Goal: Task Accomplishment & Management: Manage account settings

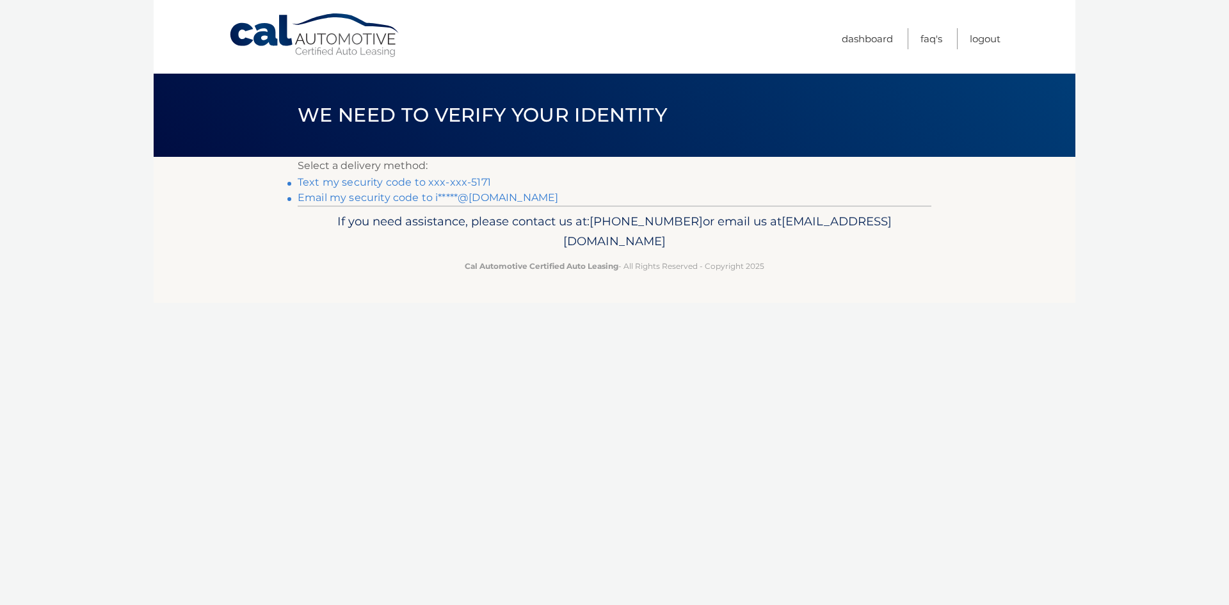
drag, startPoint x: 479, startPoint y: 177, endPoint x: 485, endPoint y: 179, distance: 6.5
click at [479, 177] on link "Text my security code to xxx-xxx-5171" at bounding box center [394, 182] width 193 height 12
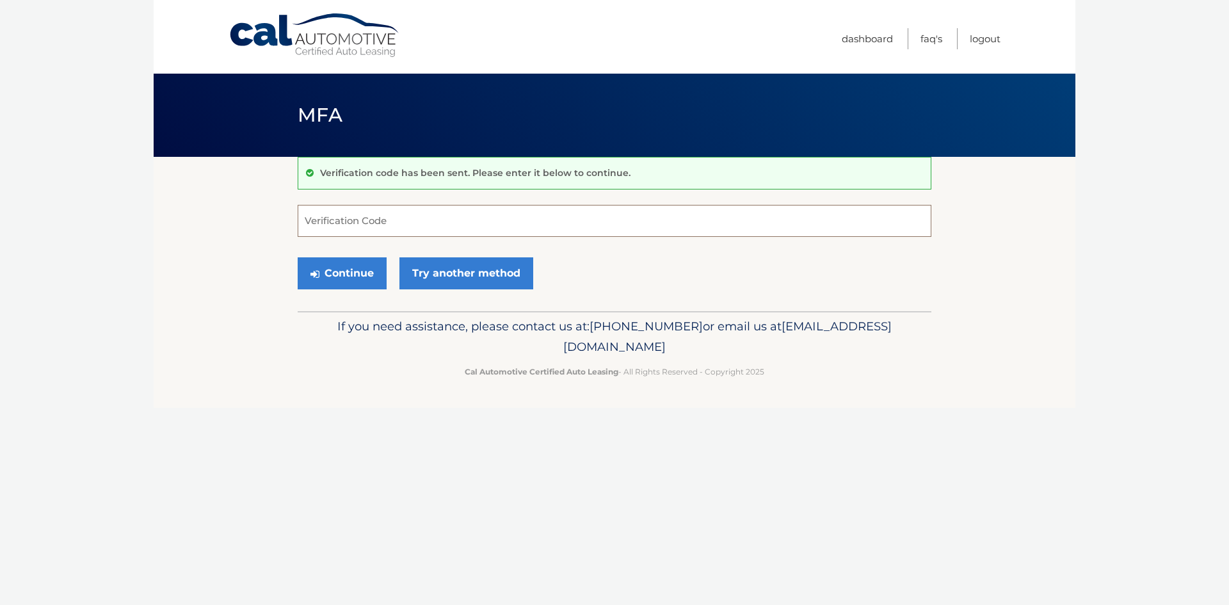
click at [561, 218] on input "Verification Code" at bounding box center [615, 221] width 634 height 32
type input "418609"
click at [353, 275] on button "Continue" at bounding box center [342, 273] width 89 height 32
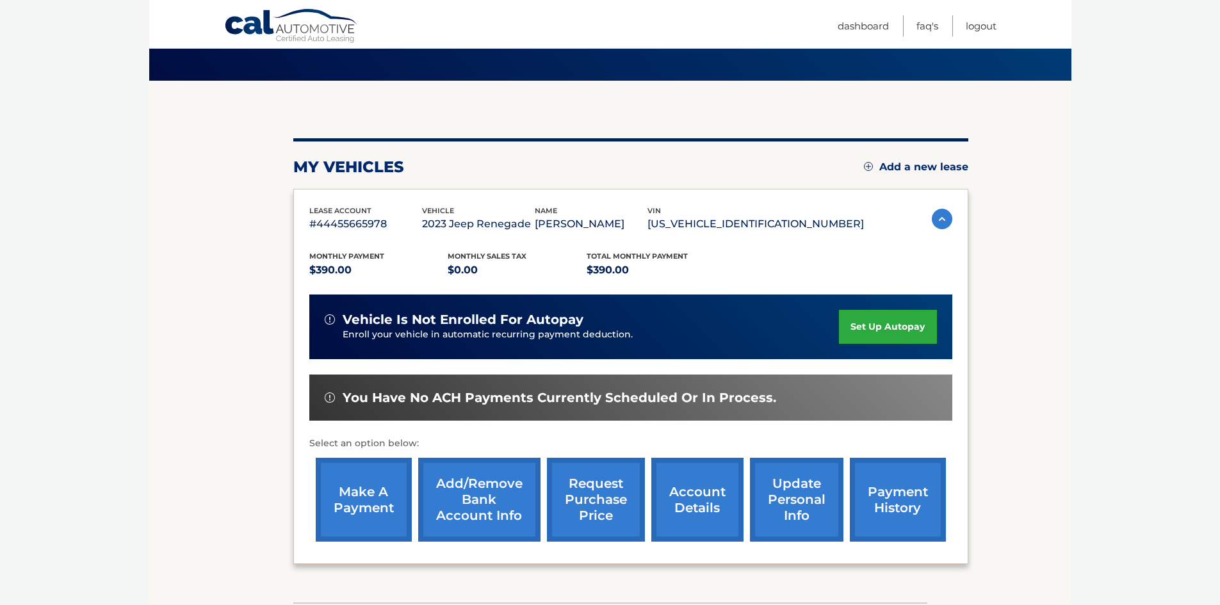
scroll to position [128, 0]
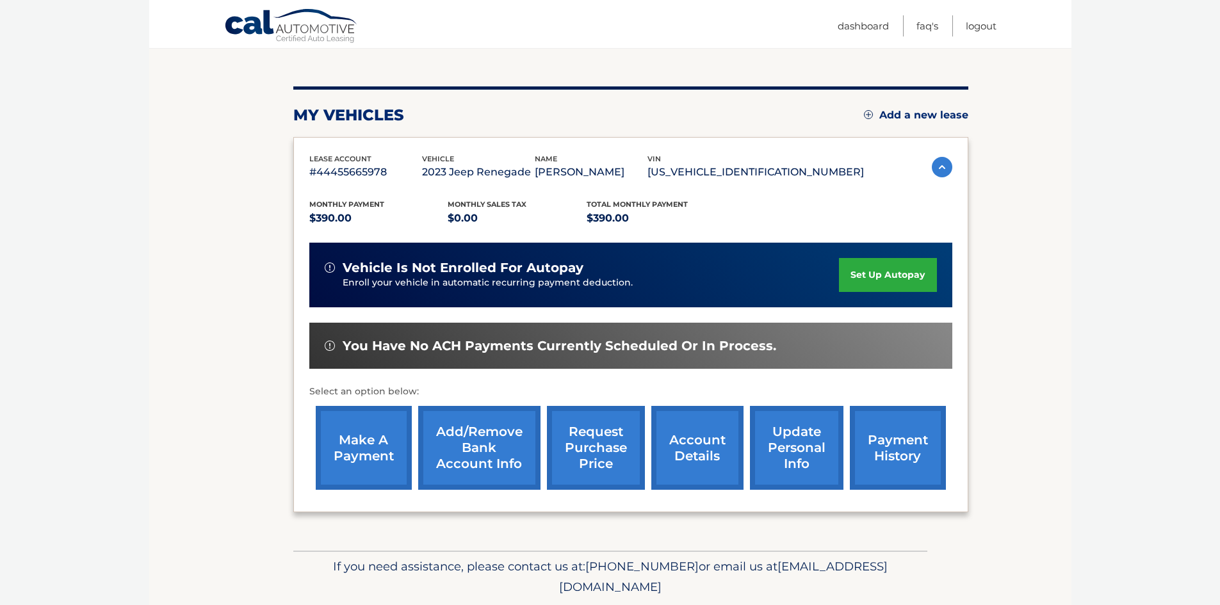
click at [384, 446] on link "make a payment" at bounding box center [364, 448] width 96 height 84
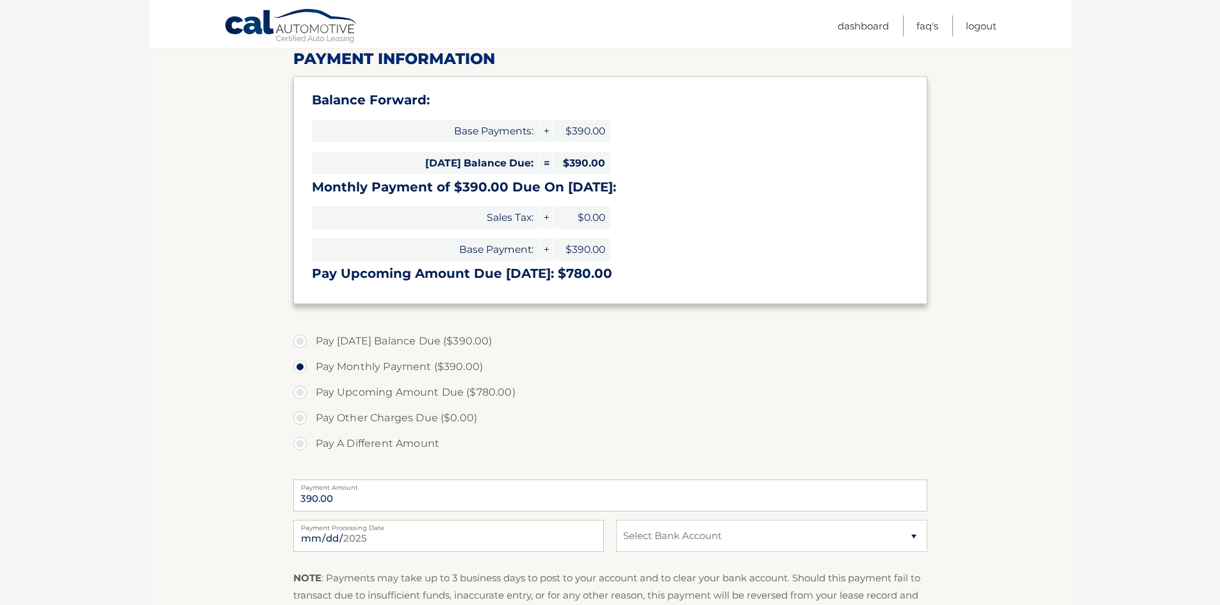
scroll to position [192, 0]
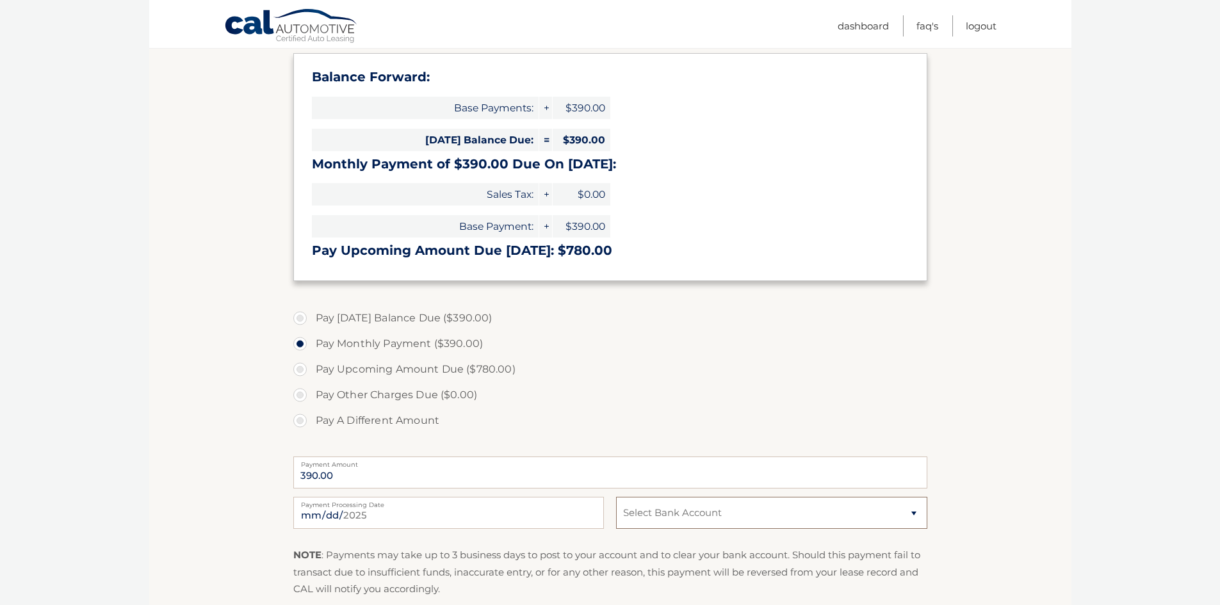
click at [915, 515] on select "Select Bank Account Checking JPMORGAN CHASE BANK, NA *****9639 Checking BANK OF…" at bounding box center [771, 513] width 310 height 32
select select "Yzk2ZTg0NTgtOWNhMC00MjJmLTg0YTgtNzYwMjMwNmVlYzdm"
click at [616, 497] on select "Select Bank Account Checking JPMORGAN CHASE BANK, NA *****9639 Checking BANK OF…" at bounding box center [771, 513] width 310 height 32
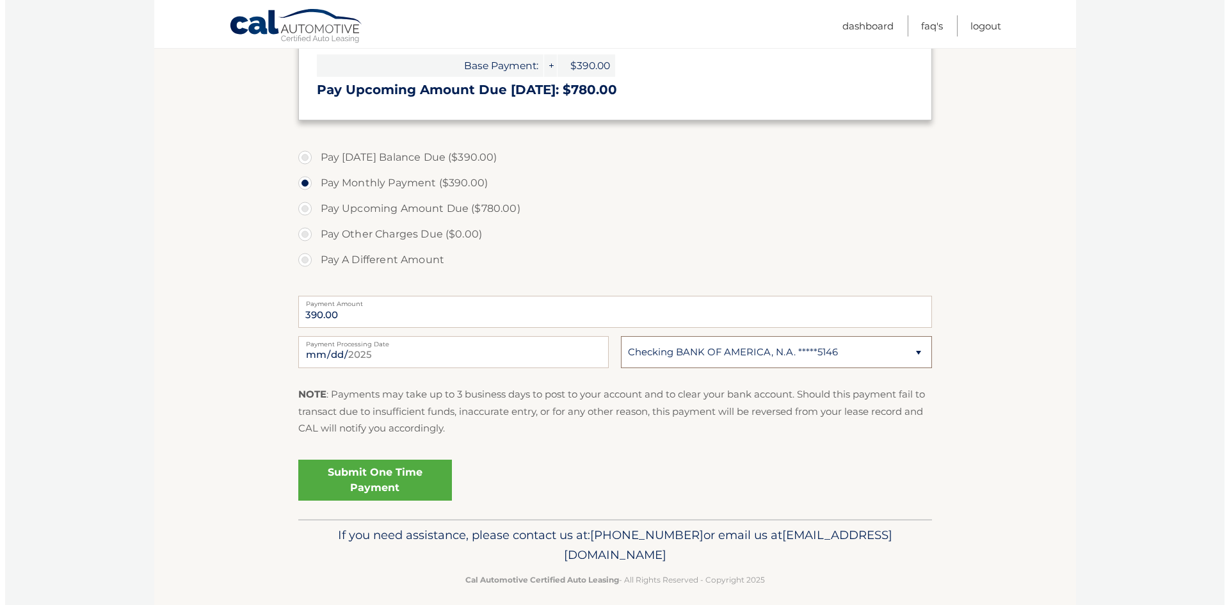
scroll to position [364, 0]
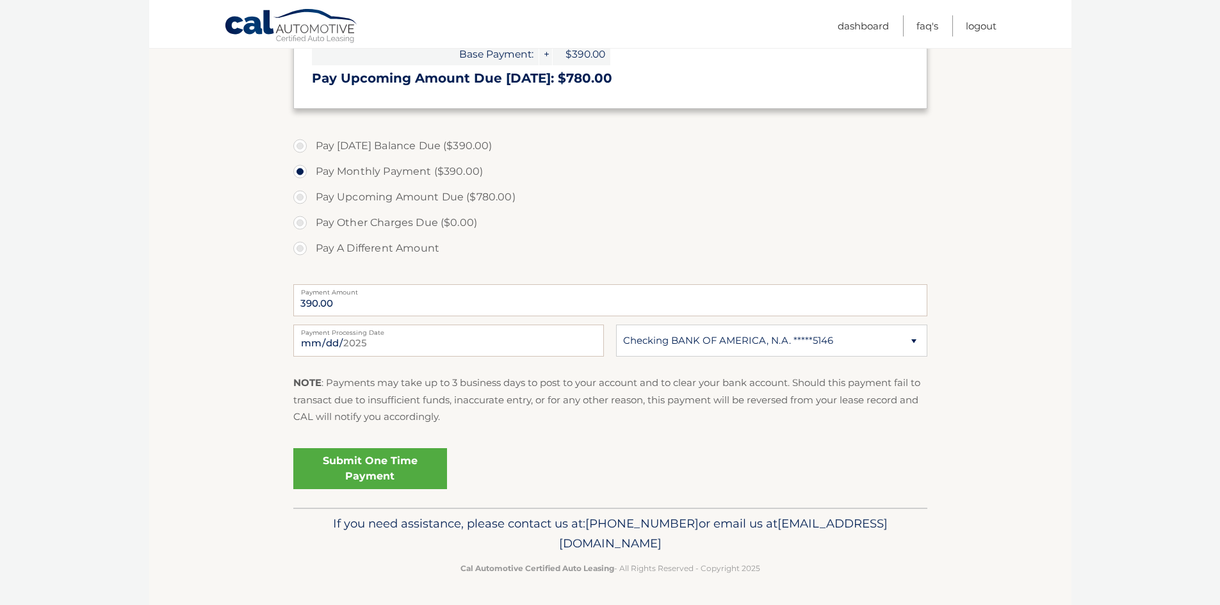
click at [368, 469] on link "Submit One Time Payment" at bounding box center [370, 468] width 154 height 41
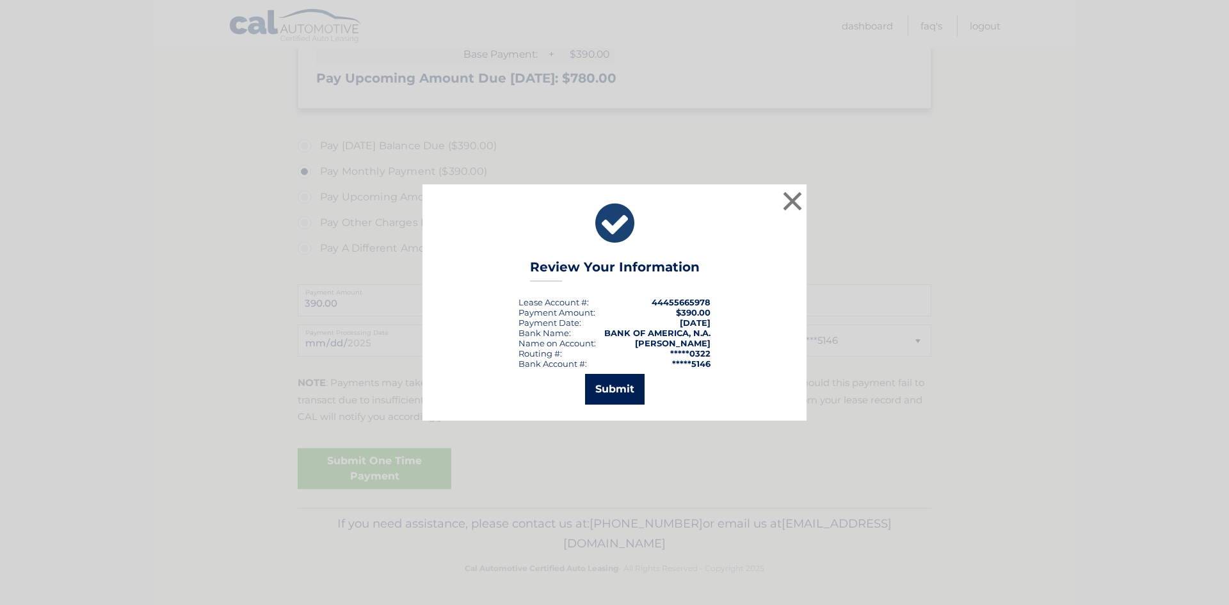
click at [611, 382] on button "Submit" at bounding box center [615, 389] width 60 height 31
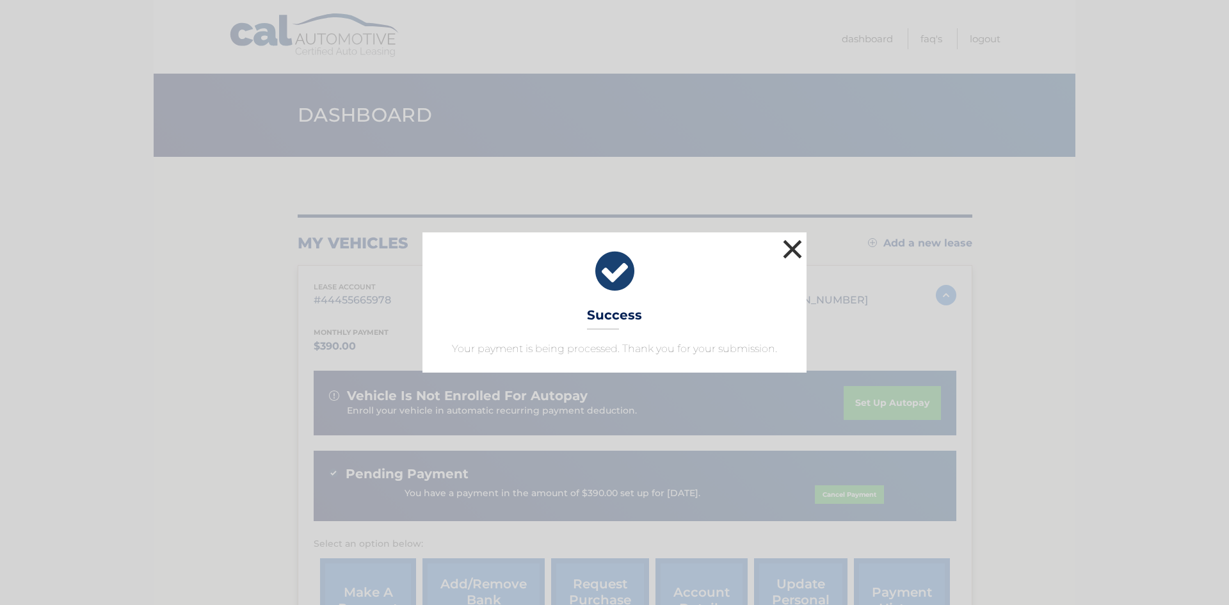
click at [789, 248] on button "×" at bounding box center [793, 249] width 26 height 26
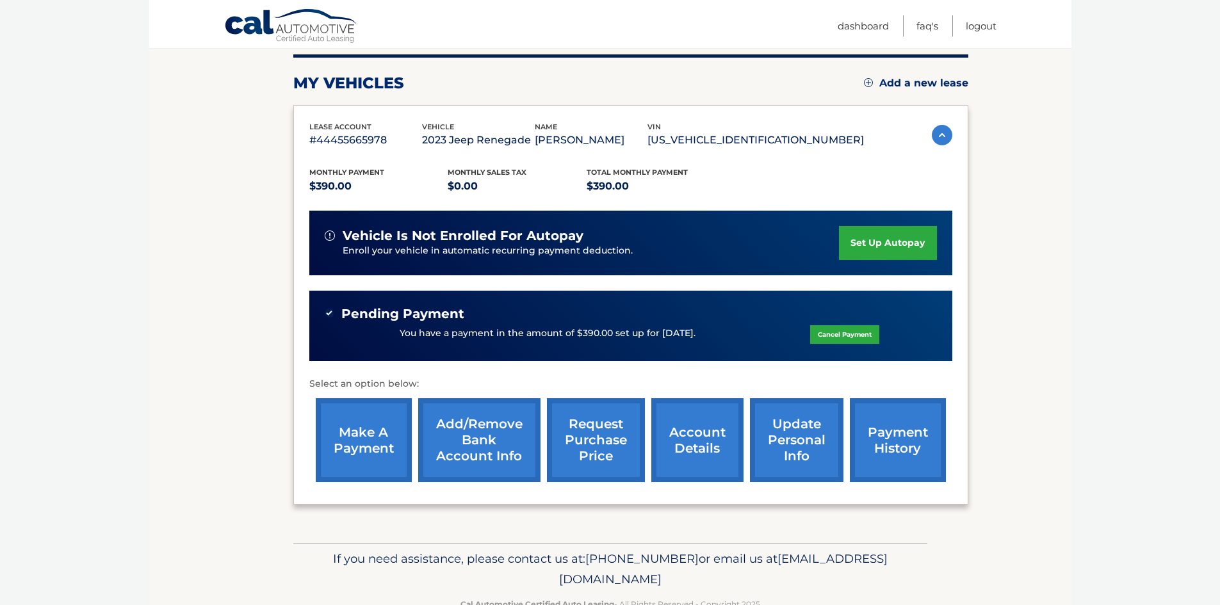
scroll to position [131, 0]
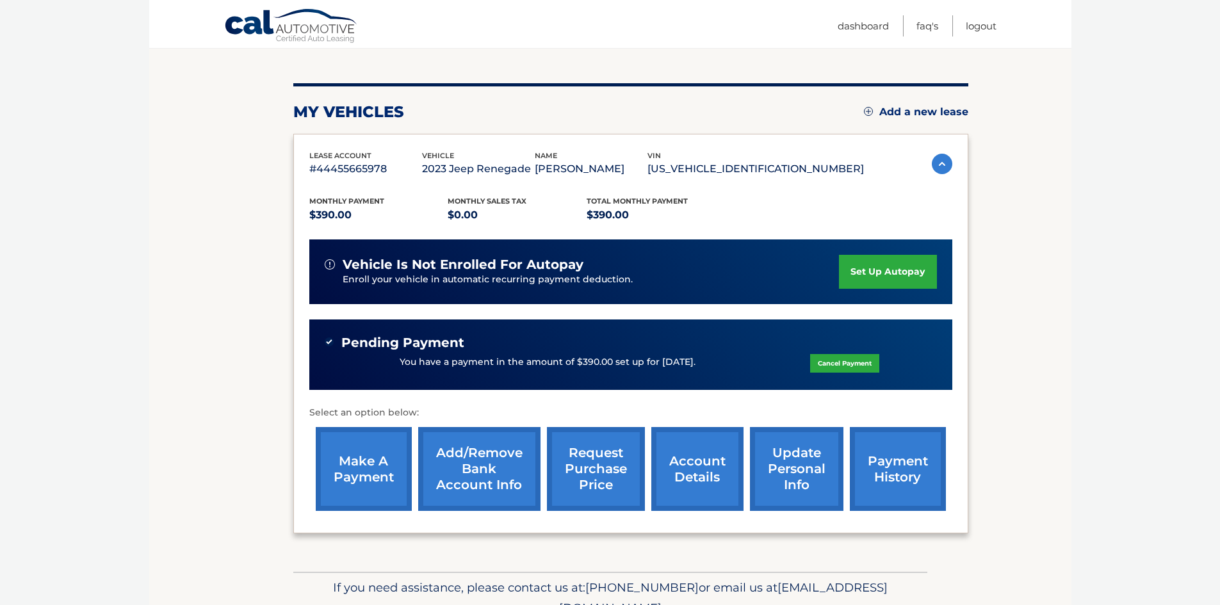
click at [691, 468] on link "account details" at bounding box center [697, 469] width 92 height 84
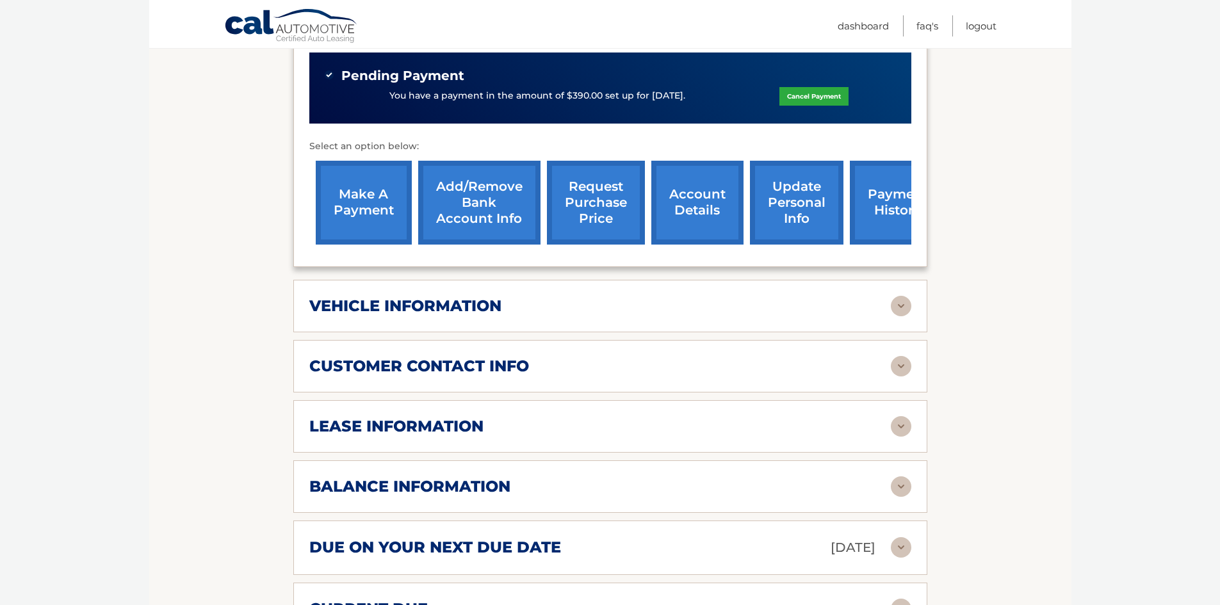
scroll to position [512, 0]
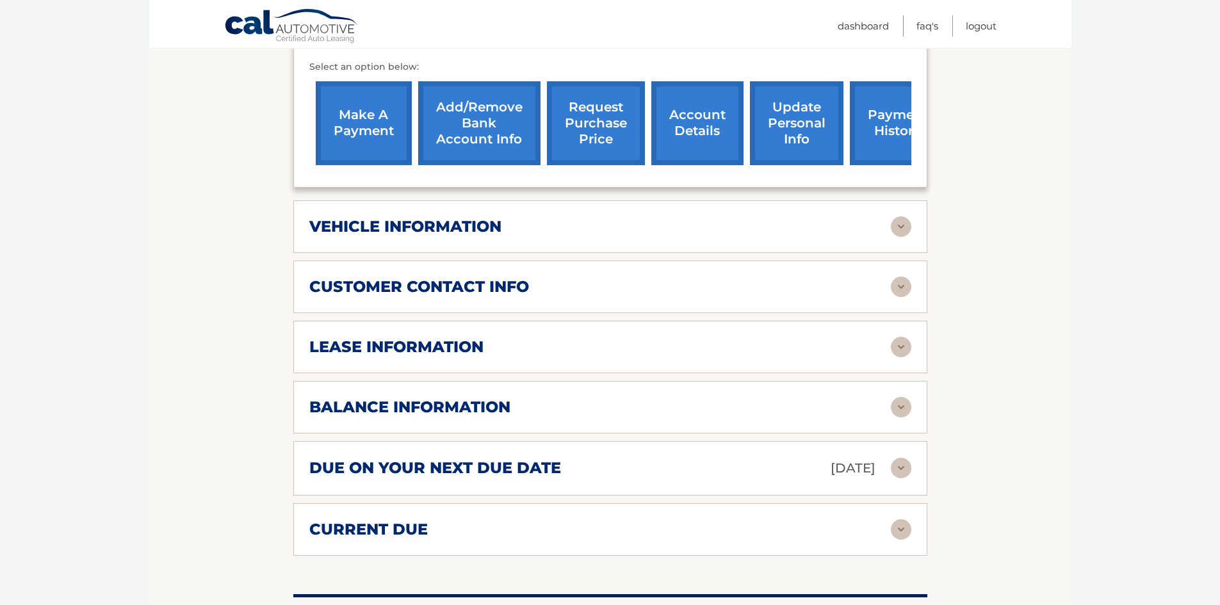
click at [900, 337] on img at bounding box center [901, 347] width 20 height 20
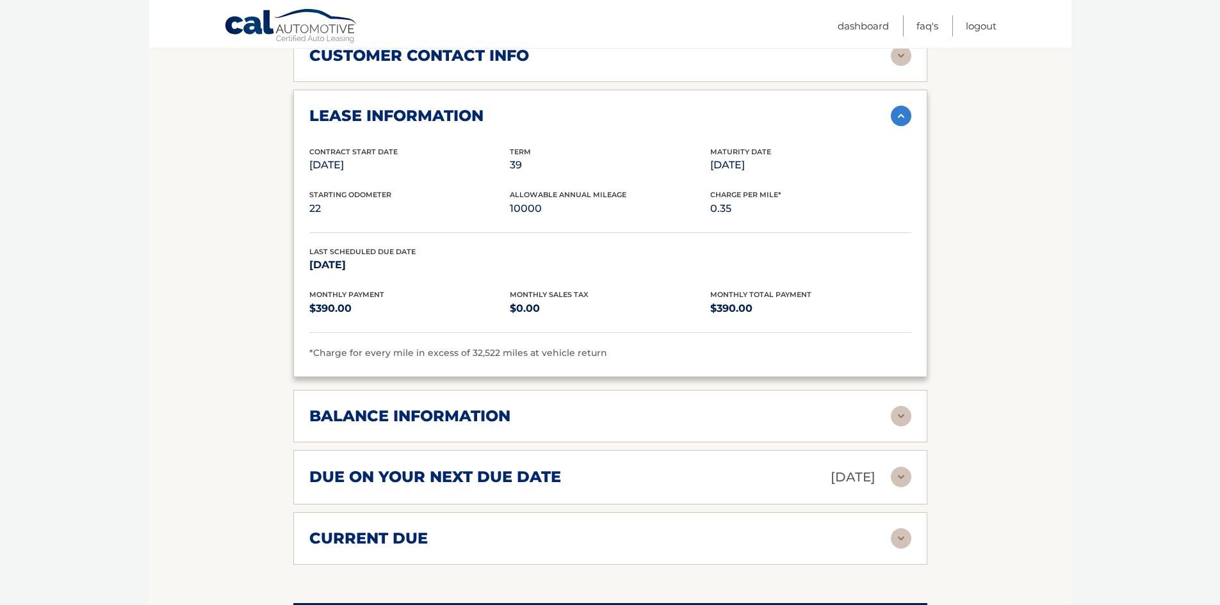
scroll to position [768, 0]
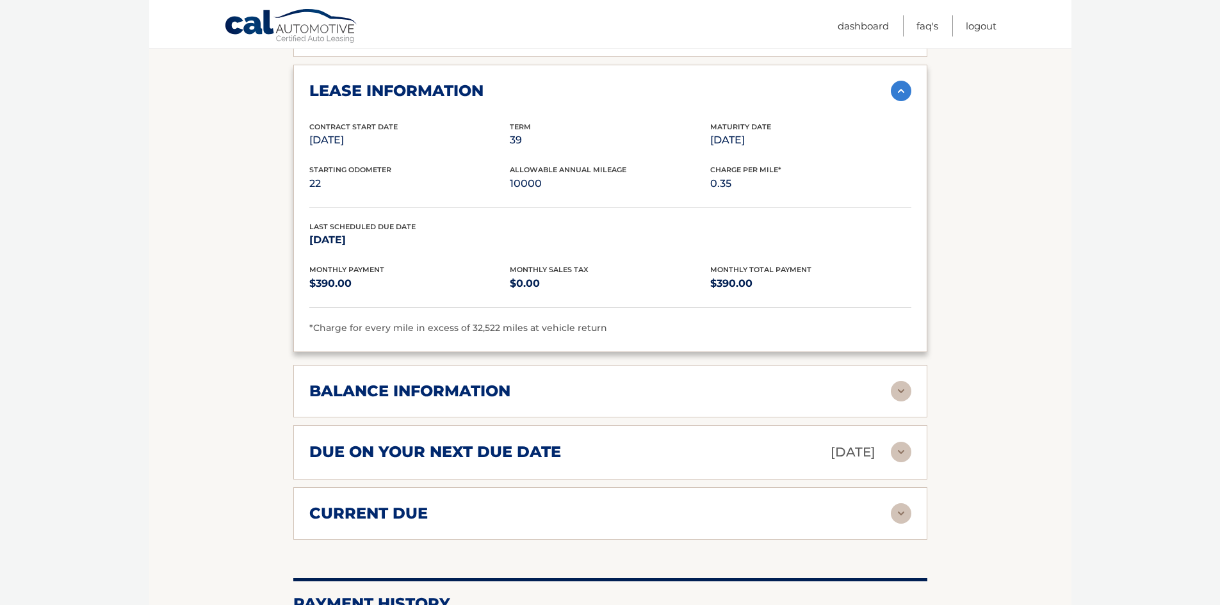
click at [902, 381] on img at bounding box center [901, 391] width 20 height 20
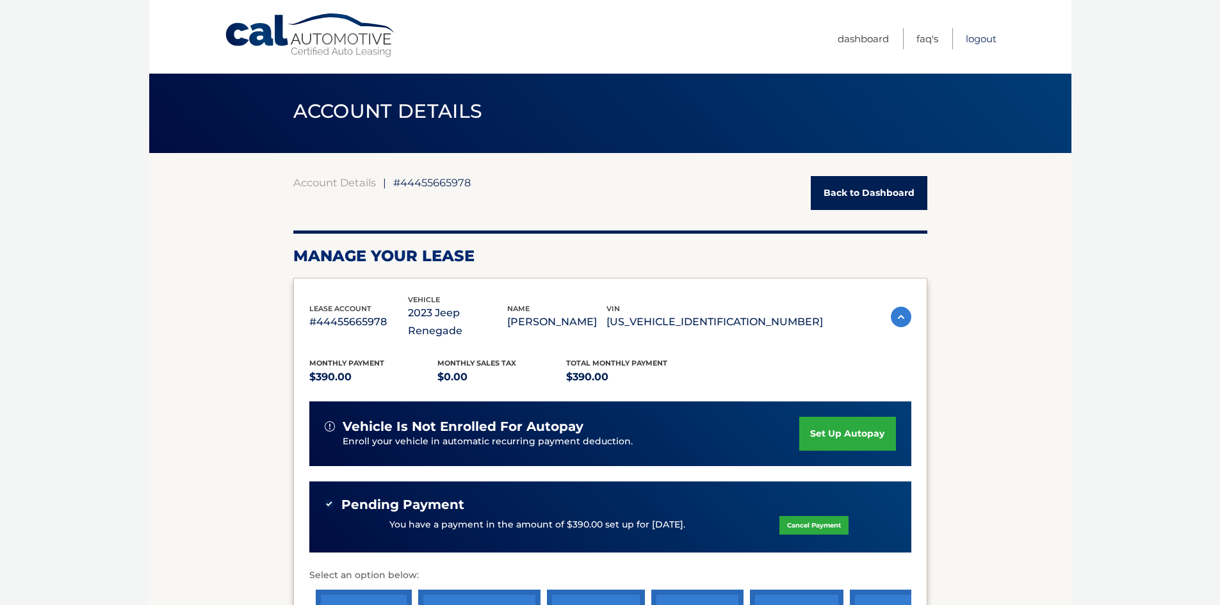
scroll to position [0, 0]
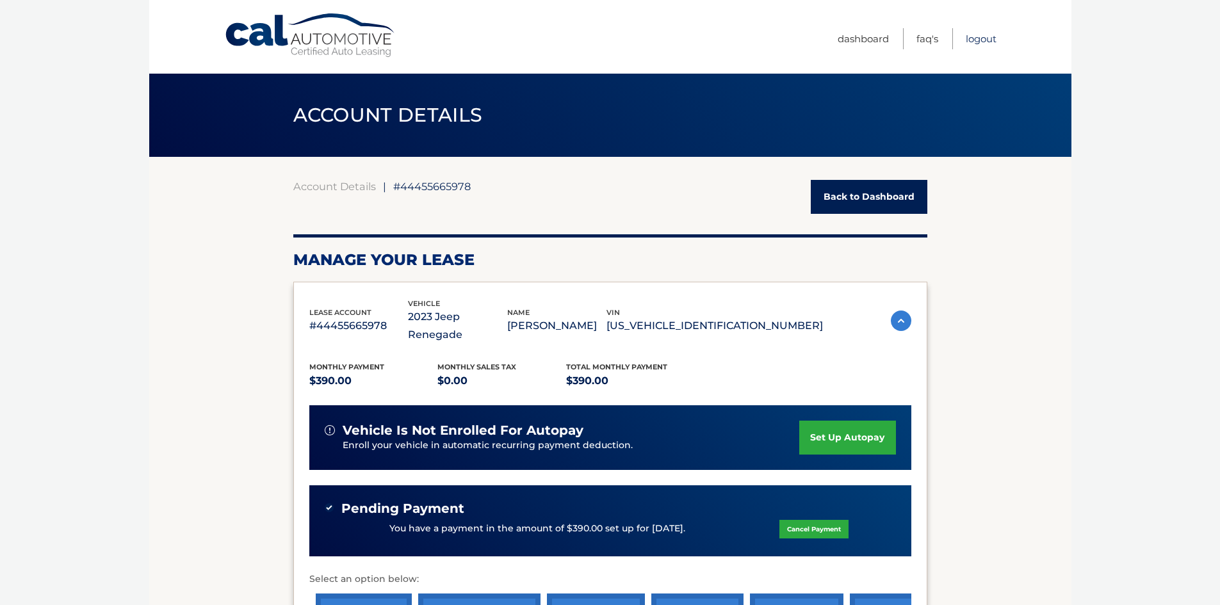
click at [980, 40] on link "Logout" at bounding box center [980, 38] width 31 height 21
